Goal: Task Accomplishment & Management: Complete application form

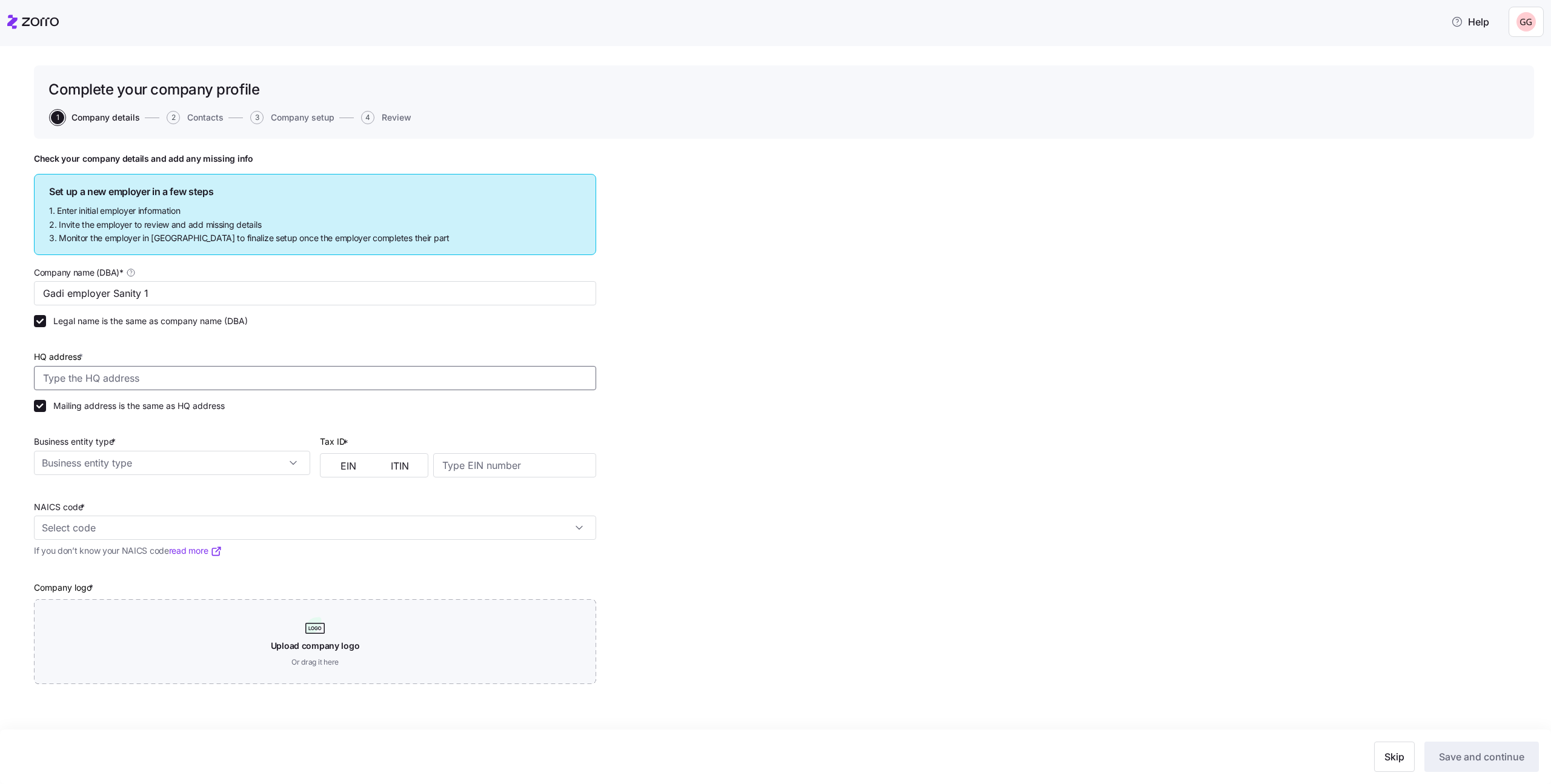
click at [257, 375] on input "HQ address *" at bounding box center [315, 378] width 562 height 24
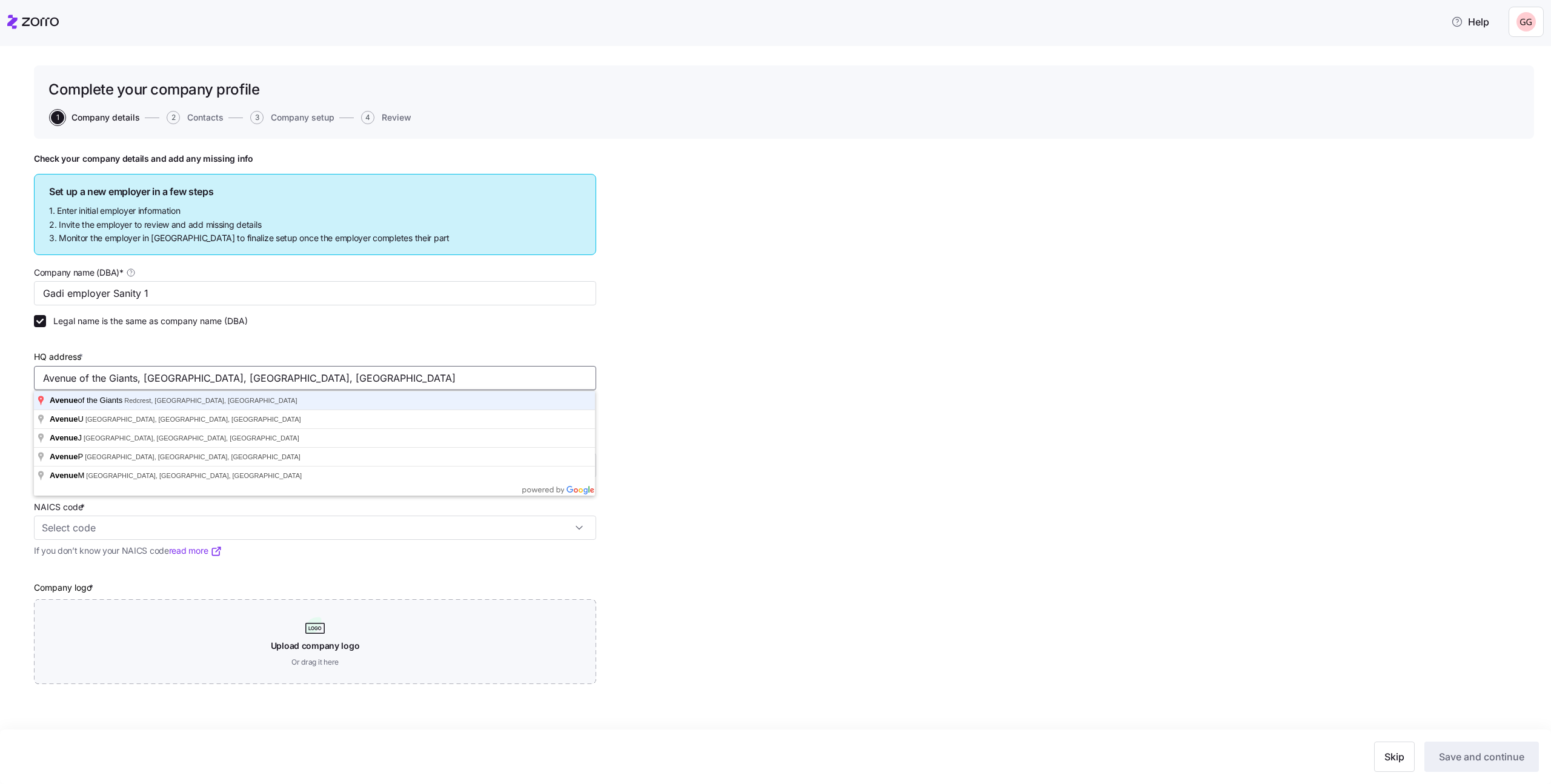
type input "Avenue of the Giants, [GEOGRAPHIC_DATA], [GEOGRAPHIC_DATA], [GEOGRAPHIC_DATA]"
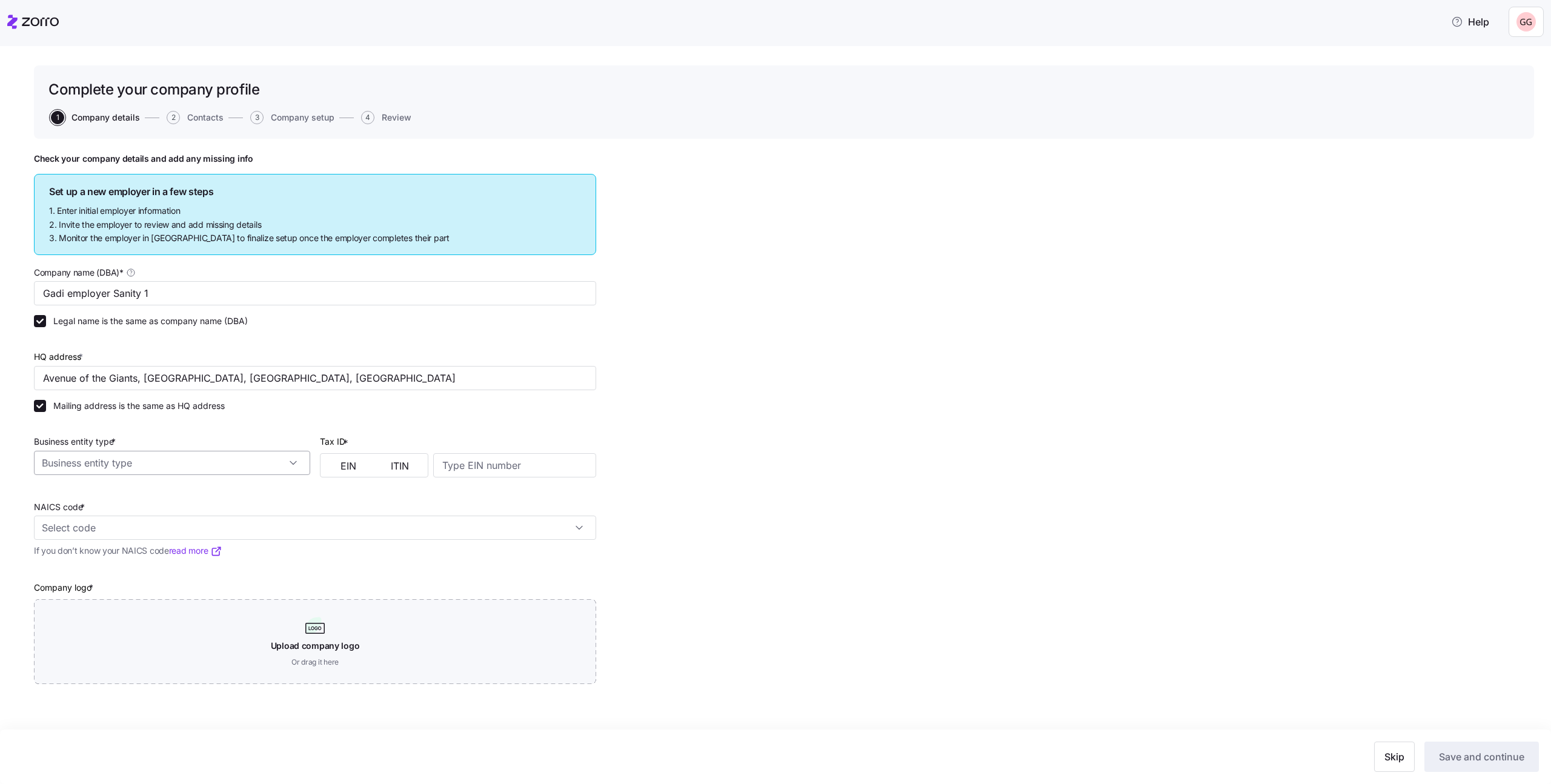
click at [266, 461] on input "Business entity type *" at bounding box center [172, 463] width 276 height 24
click at [218, 493] on div "C corporation" at bounding box center [172, 496] width 266 height 23
type input "C corporation"
click at [344, 464] on span "EIN" at bounding box center [348, 465] width 16 height 10
click at [480, 467] on input at bounding box center [515, 465] width 163 height 24
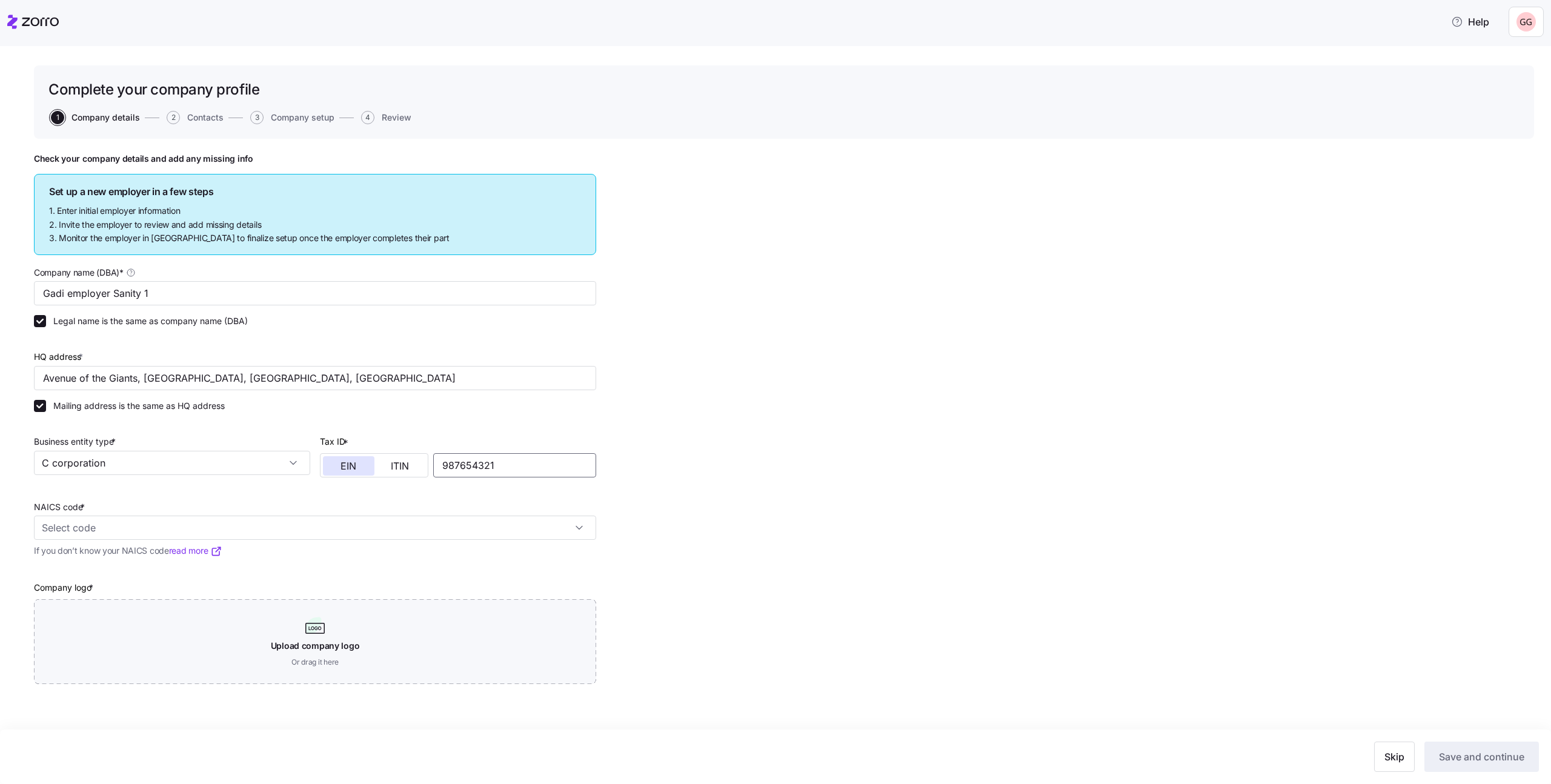
type input "987654321"
click at [266, 529] on input "NAICS code *" at bounding box center [315, 527] width 562 height 24
click at [257, 570] on div "Agriculture, Forestry, Fishing and Hunting 11" at bounding box center [315, 569] width 553 height 38
type input "11 - Agriculture, Forestry, Fishing and Hunting"
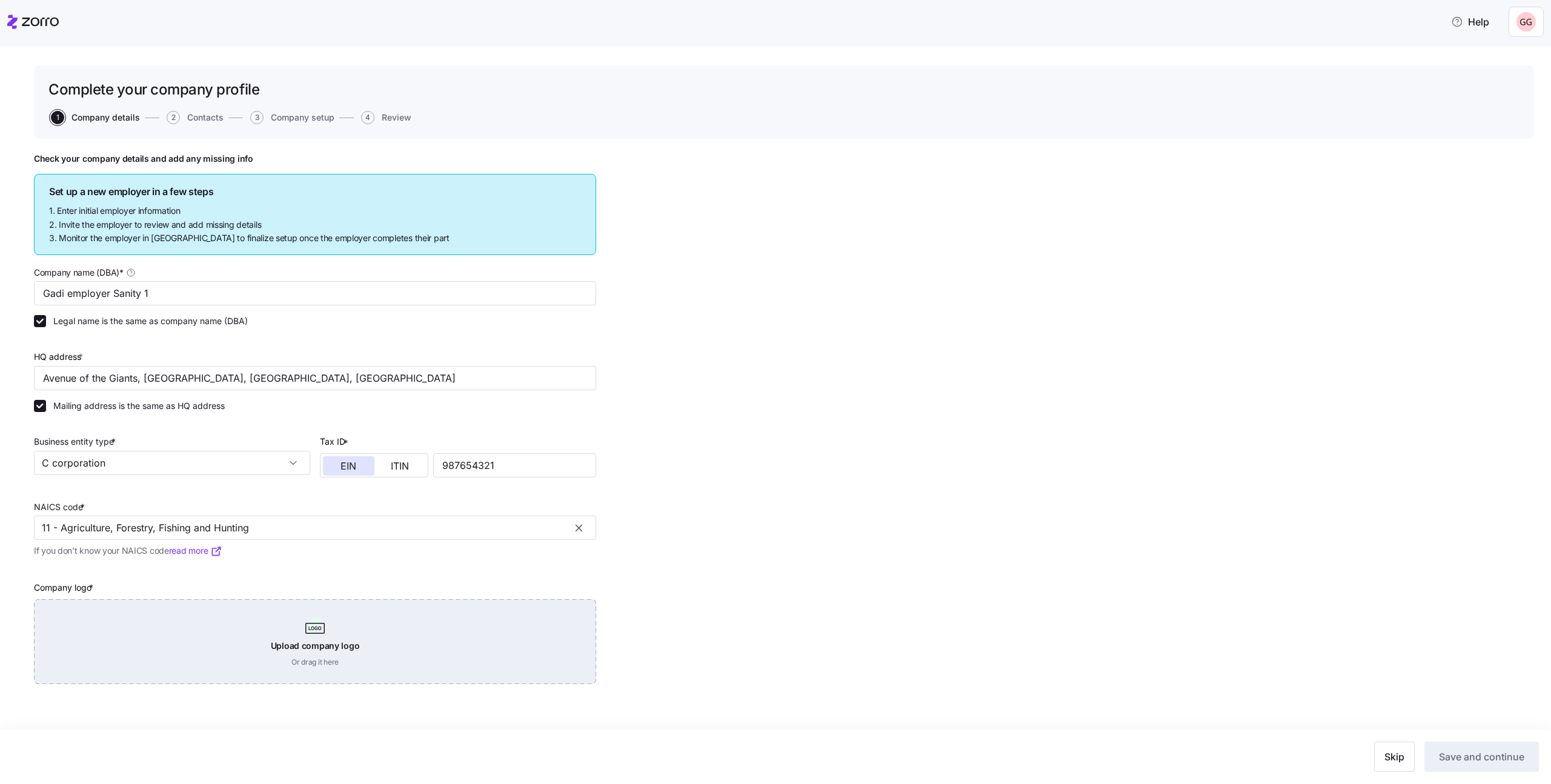
click at [378, 650] on div "Upload company logo Or drag it here" at bounding box center [315, 641] width 562 height 84
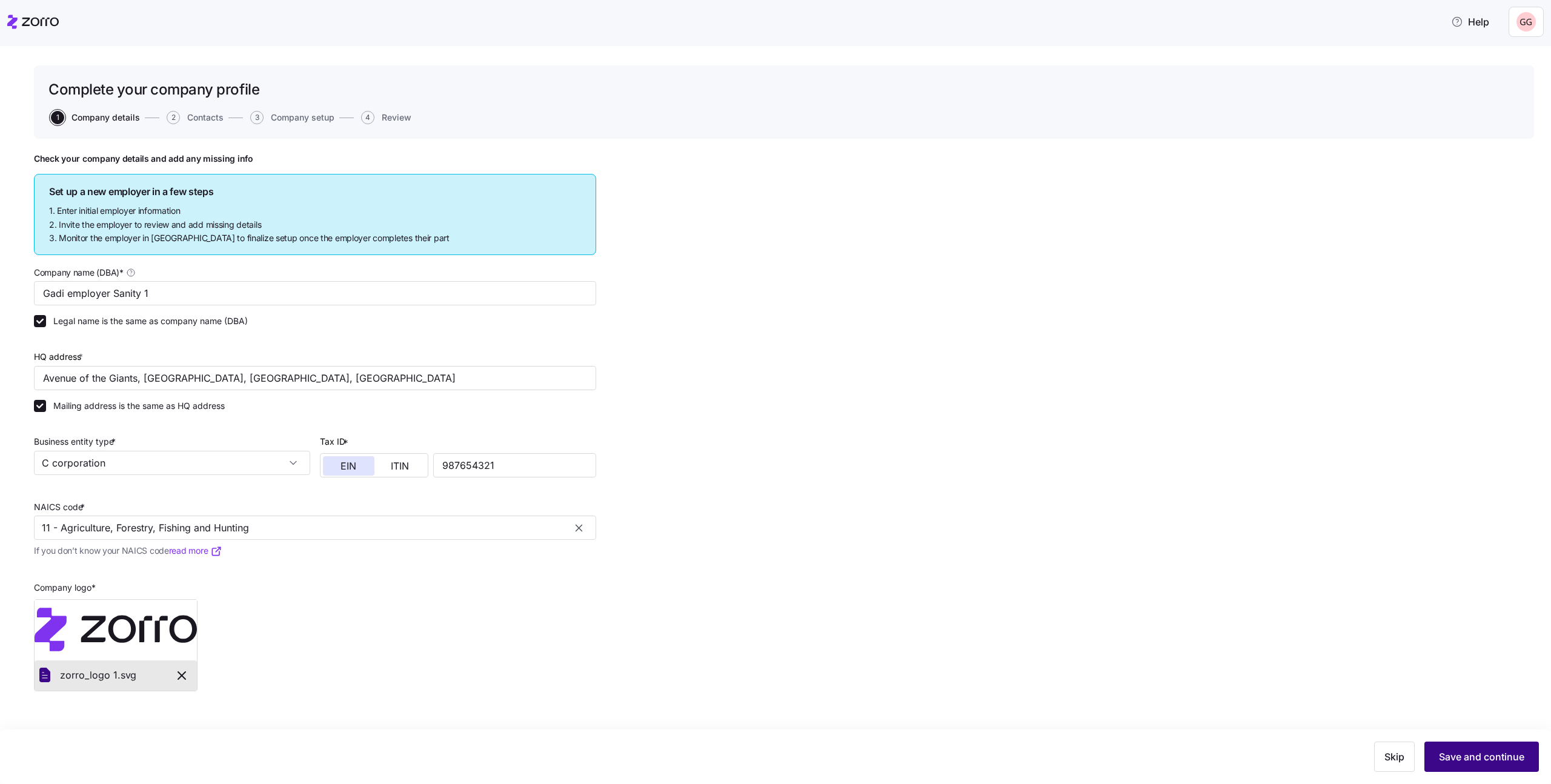
click at [1486, 757] on span "Save and continue" at bounding box center [1482, 756] width 85 height 14
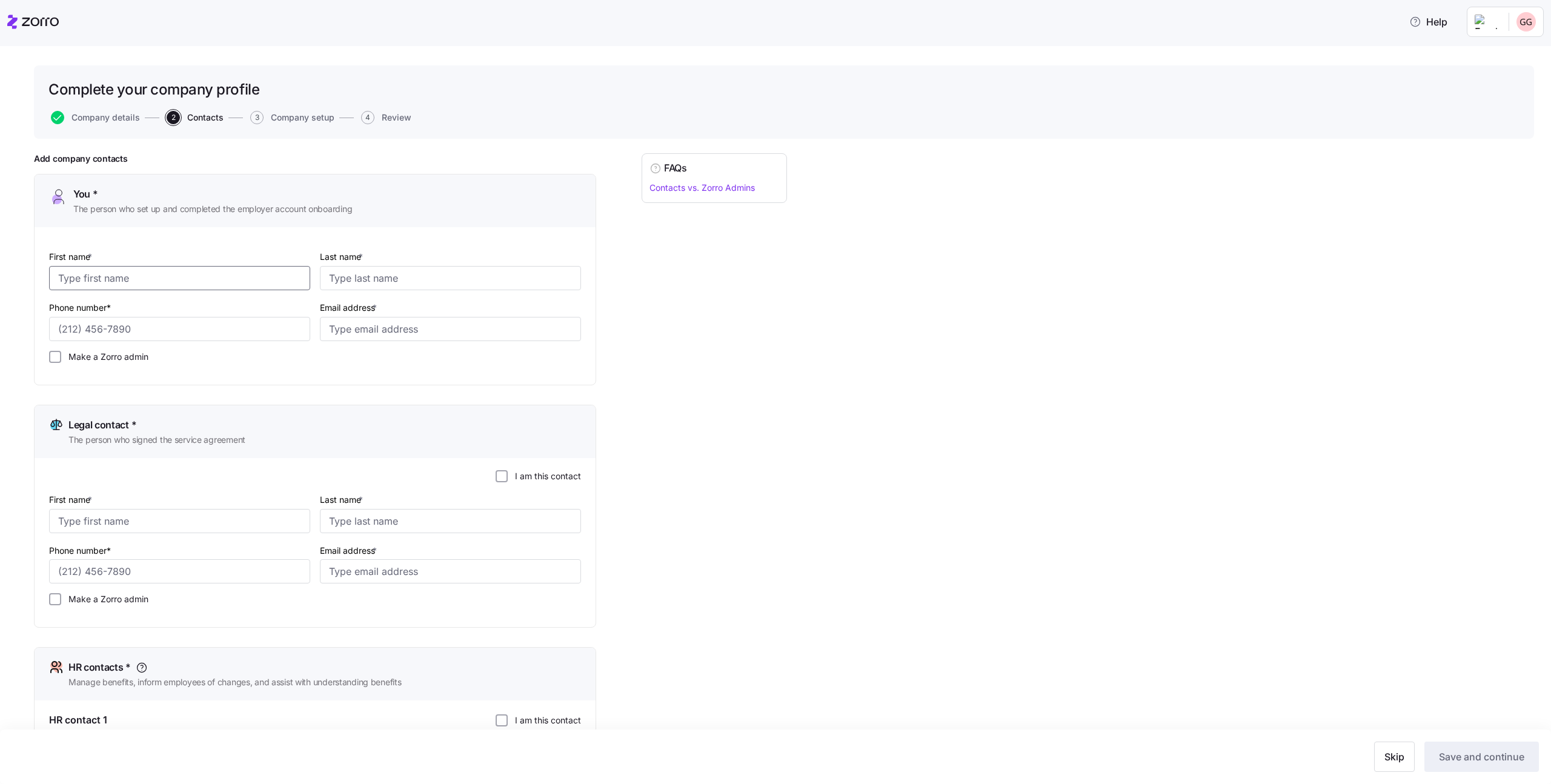
click at [214, 277] on input "First name *" at bounding box center [179, 278] width 261 height 24
type input "[PERSON_NAME]"
click at [353, 276] on input "Last name *" at bounding box center [450, 278] width 261 height 24
type input "[PERSON_NAME]"
type input "[PHONE_NUMBER]"
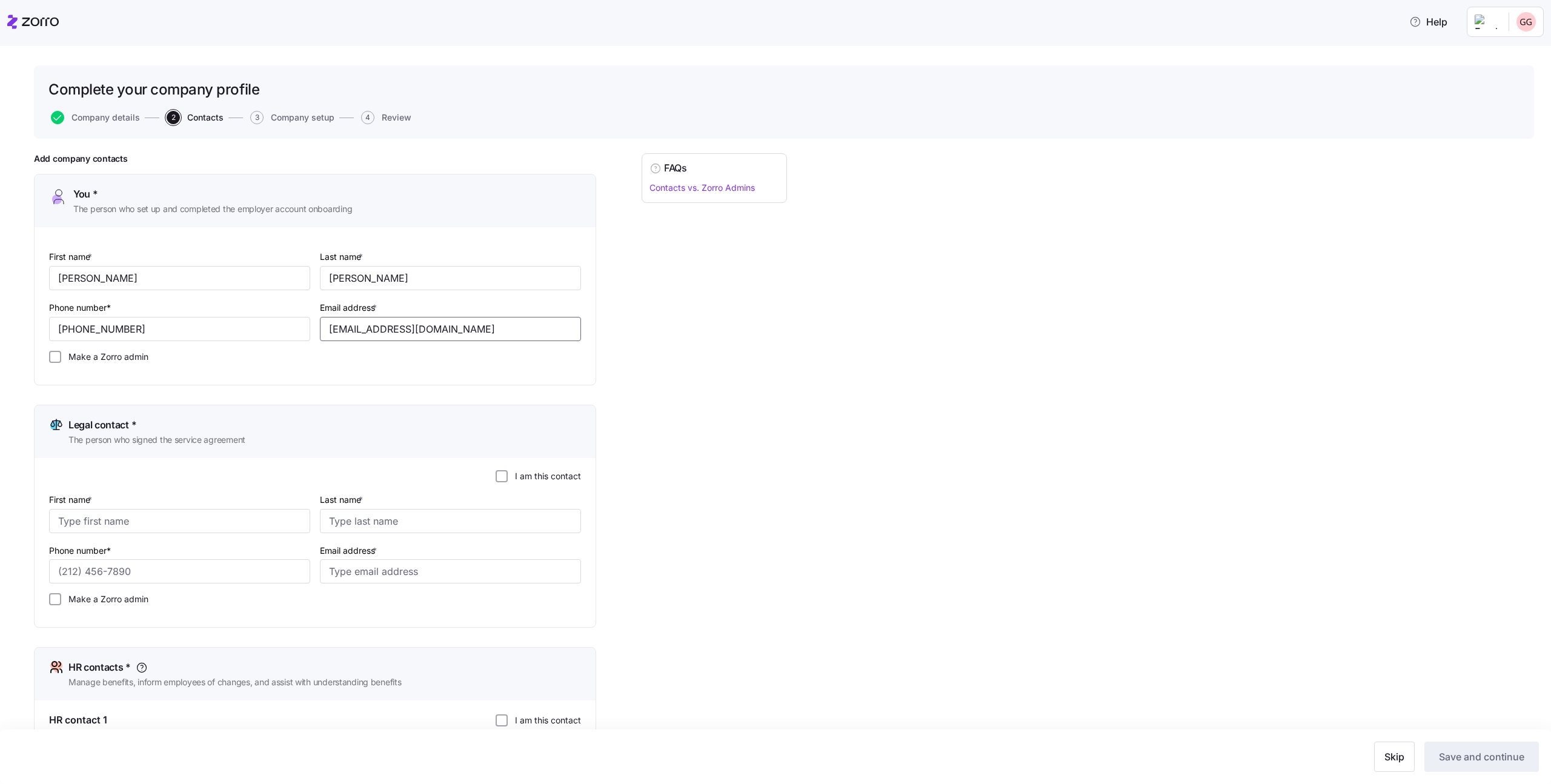
click at [434, 330] on input "[EMAIL_ADDRESS][DOMAIN_NAME]" at bounding box center [450, 329] width 261 height 24
type input "[EMAIL_ADDRESS][DOMAIN_NAME]"
click at [503, 473] on input "I am this contact" at bounding box center [502, 476] width 12 height 12
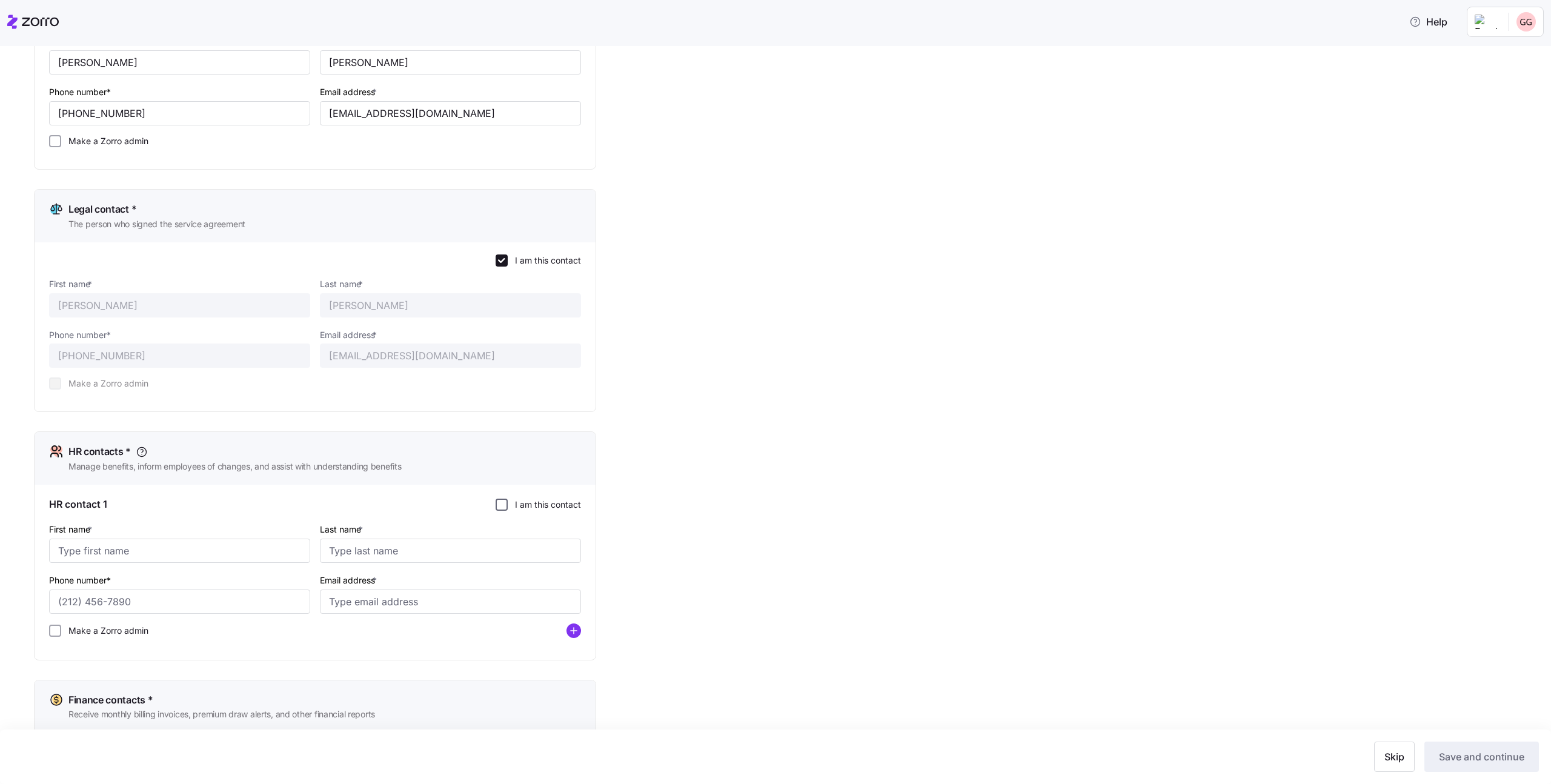
click at [502, 504] on input "I am this contact" at bounding box center [502, 505] width 12 height 12
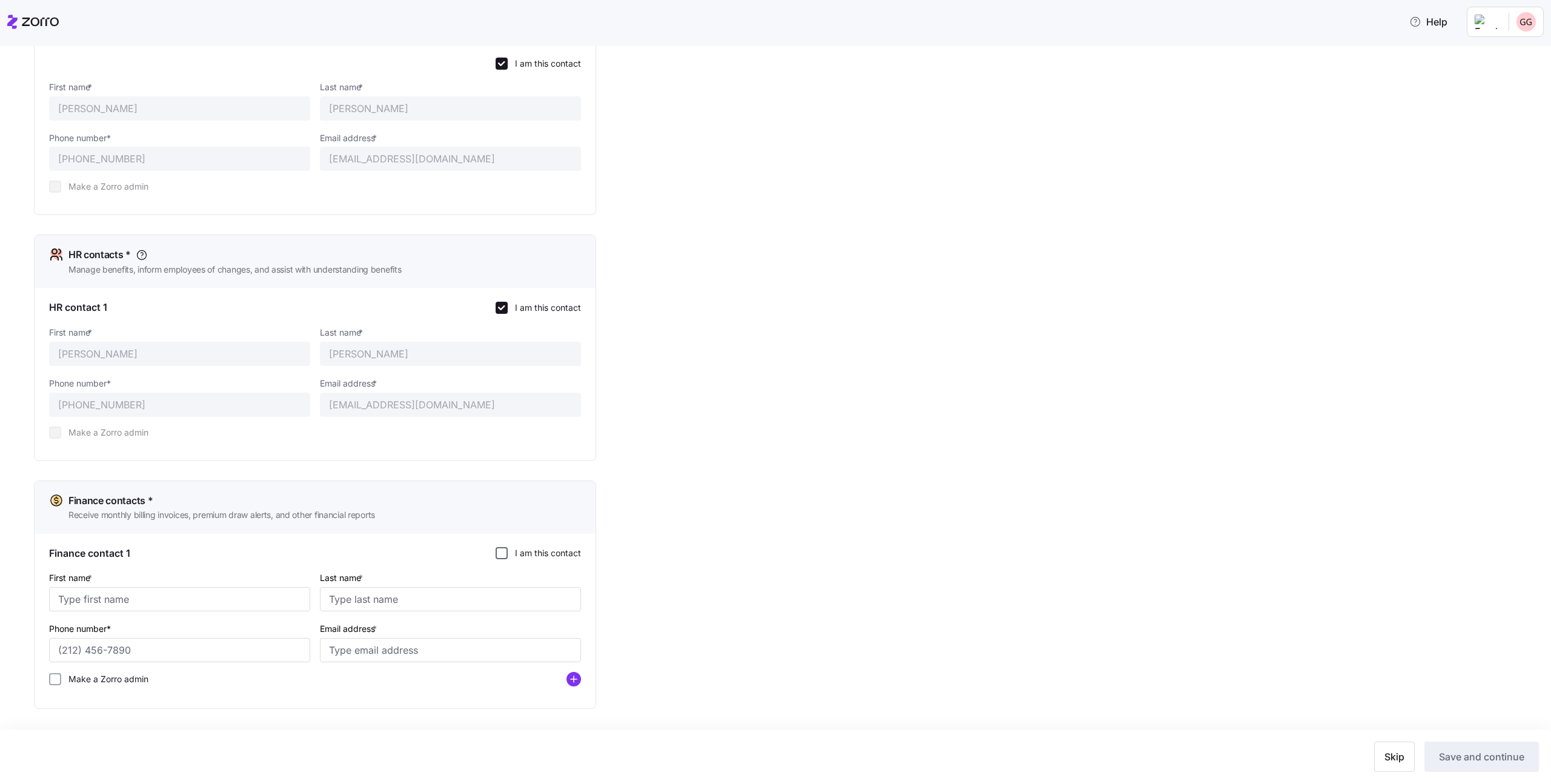
click at [496, 553] on input "I am this contact" at bounding box center [502, 553] width 12 height 12
click at [1448, 756] on span "Save and continue" at bounding box center [1482, 756] width 85 height 14
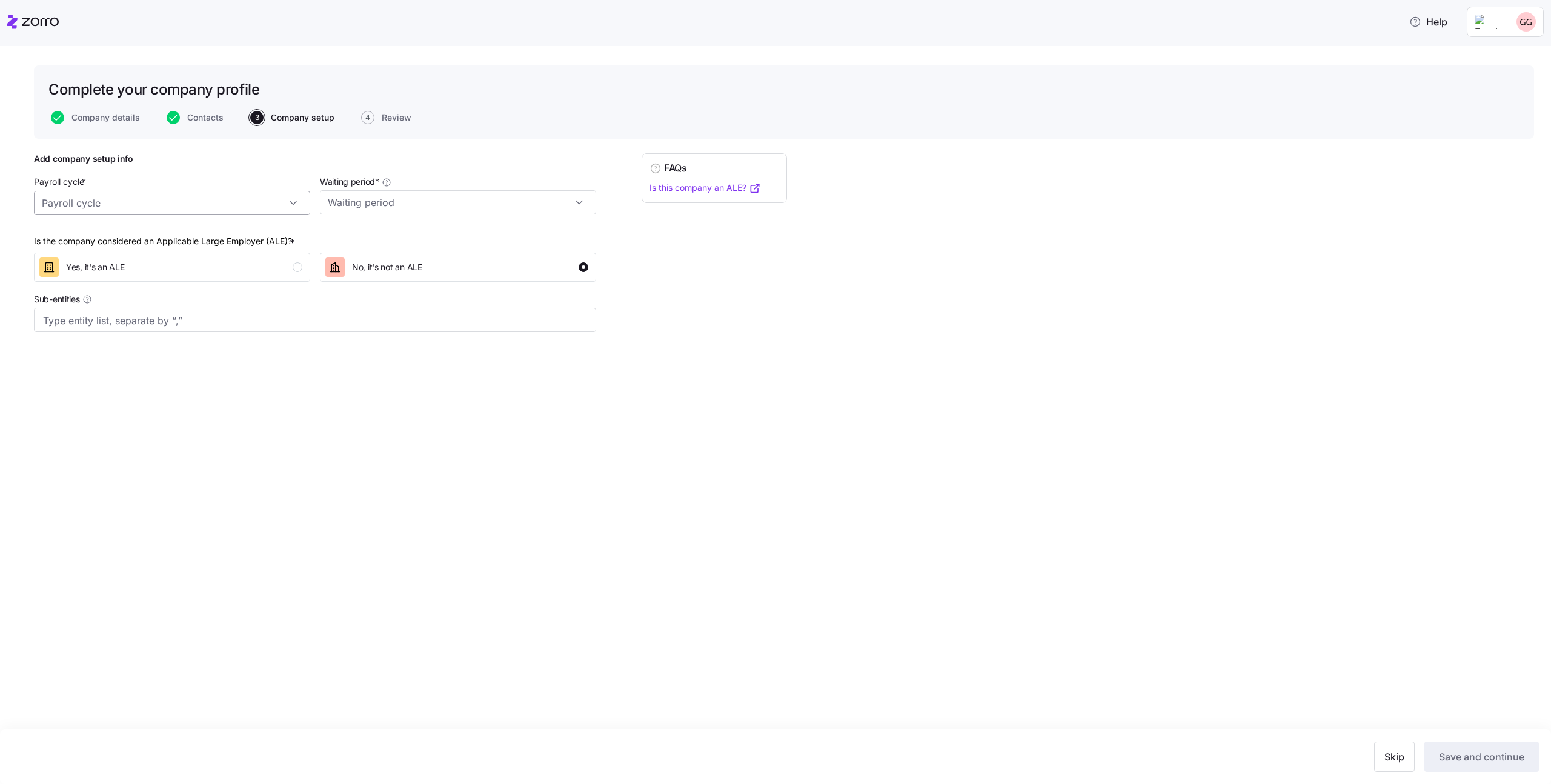
click at [194, 204] on input "Payroll cycle *" at bounding box center [172, 203] width 276 height 24
click at [194, 233] on div "Weekly (52 cycles)" at bounding box center [172, 236] width 266 height 23
type input "Weekly (52 cycles)"
click at [416, 197] on input "Waiting period *" at bounding box center [458, 202] width 276 height 24
click at [423, 227] on div "No waiting period" at bounding box center [458, 235] width 266 height 23
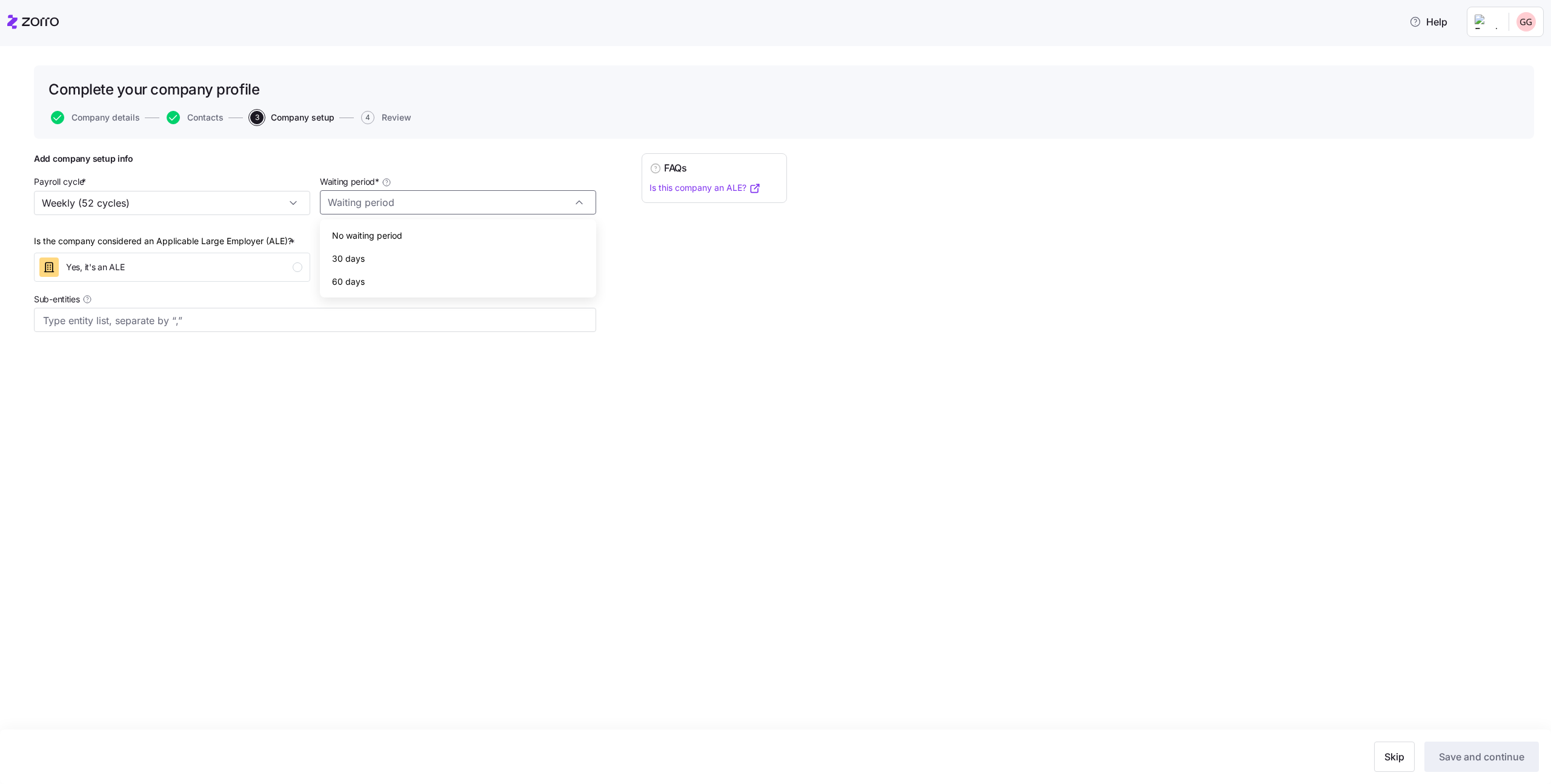
type input "No waiting period"
click at [1463, 759] on span "Save and continue" at bounding box center [1482, 756] width 85 height 14
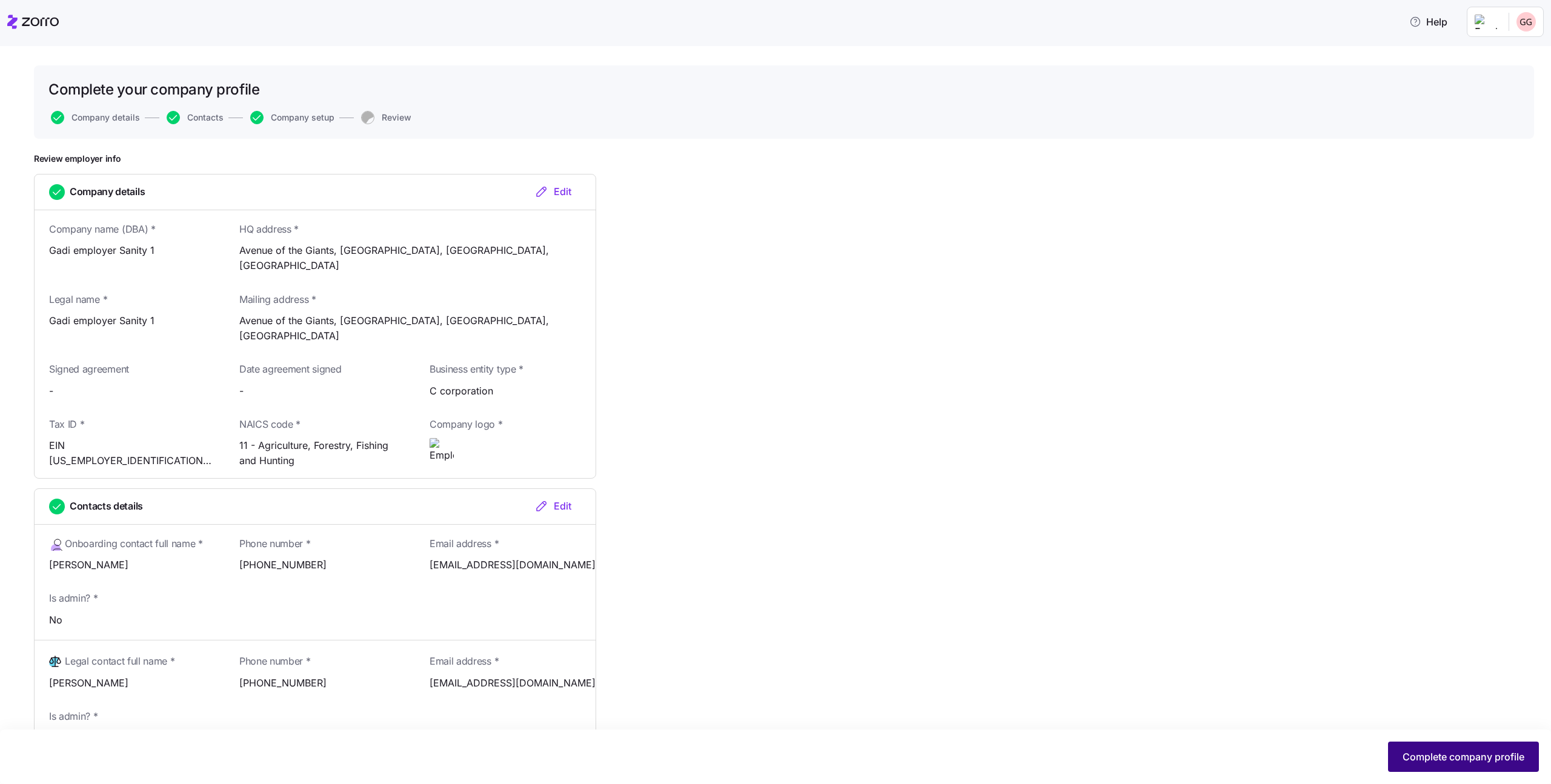
click at [1472, 766] on button "Complete company profile" at bounding box center [1463, 757] width 151 height 30
